Goal: Task Accomplishment & Management: Complete application form

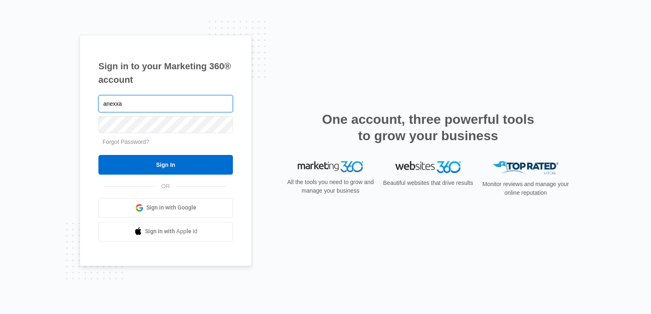
type input "Anexxa362@gmail.com"
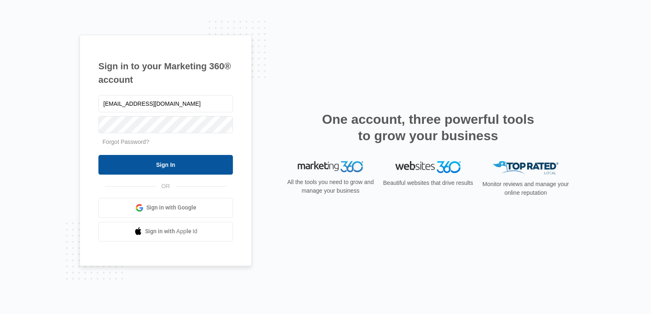
click at [169, 167] on input "Sign In" at bounding box center [165, 165] width 134 height 20
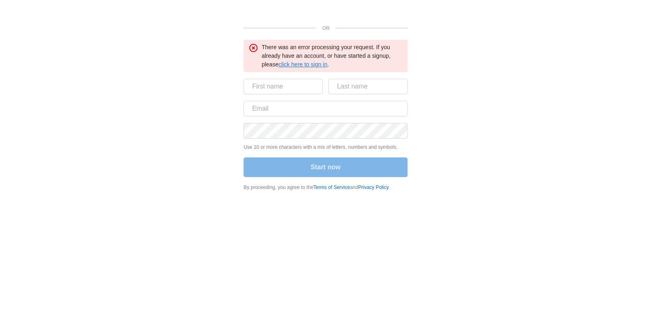
click at [321, 63] on link "click here to sign in" at bounding box center [302, 64] width 49 height 7
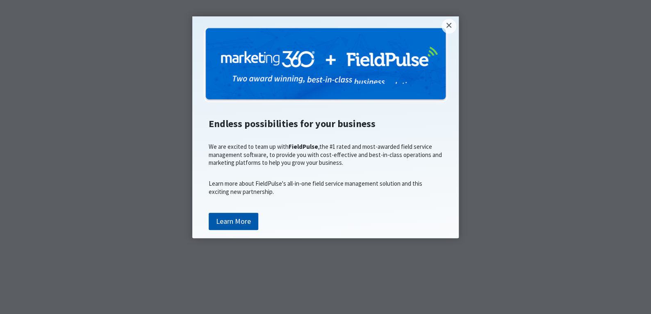
click at [233, 230] on link "Learn More" at bounding box center [234, 221] width 50 height 17
